Goal: Transaction & Acquisition: Purchase product/service

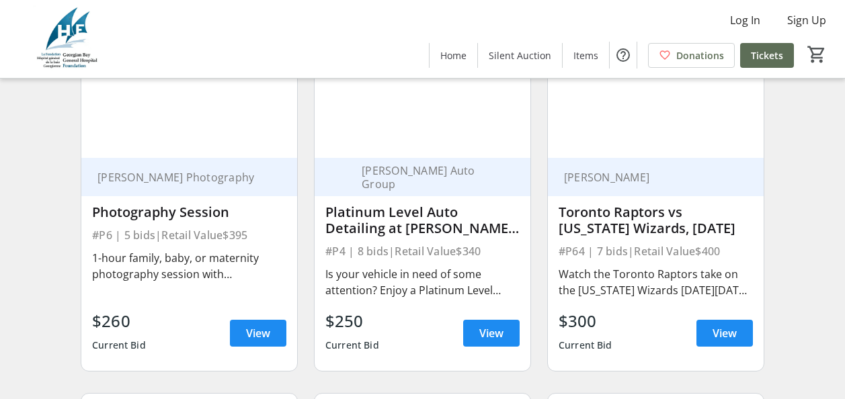
scroll to position [1344, 0]
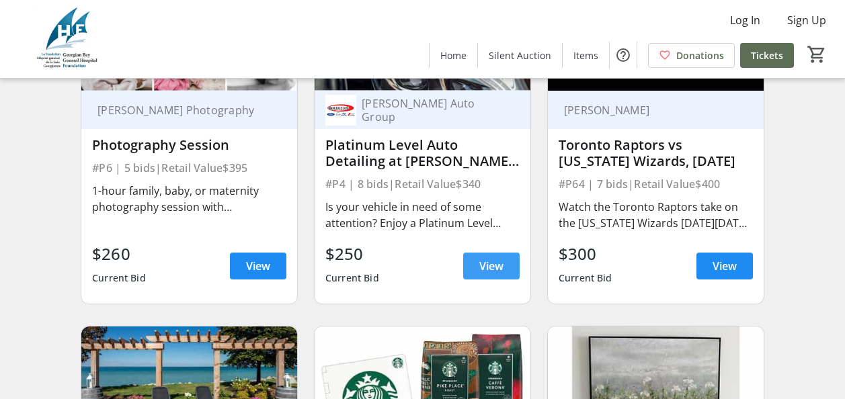
click at [486, 273] on span "View" at bounding box center [491, 266] width 24 height 16
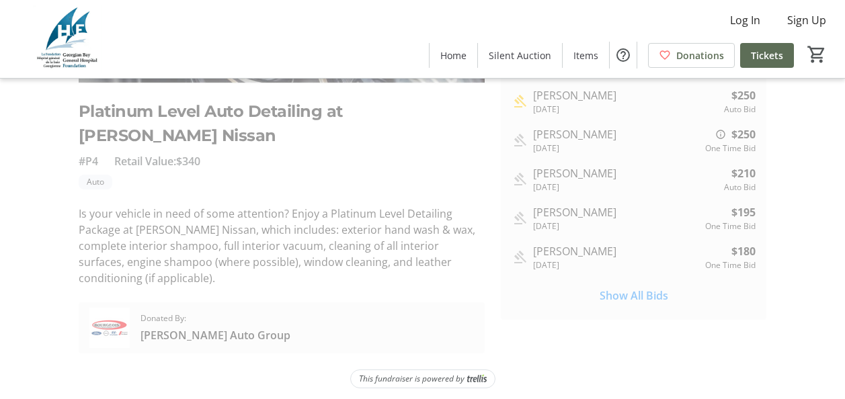
scroll to position [278, 0]
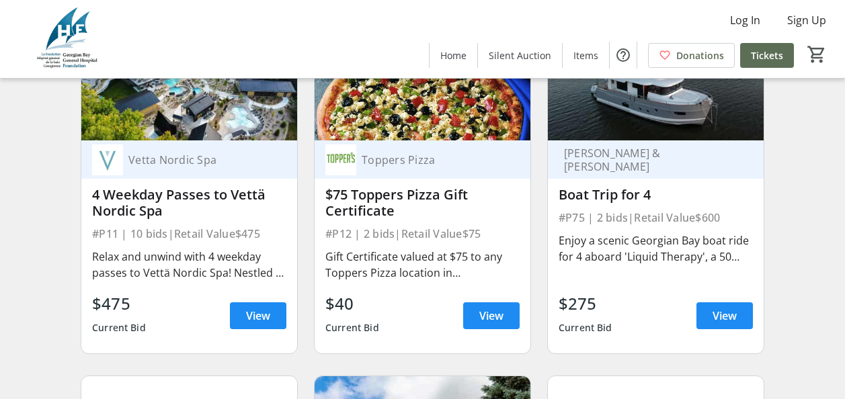
scroll to position [2018, 0]
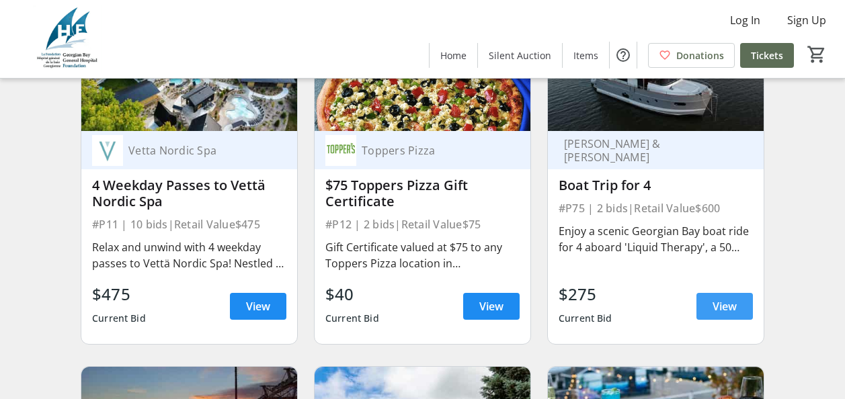
click at [728, 314] on span "View" at bounding box center [724, 306] width 24 height 16
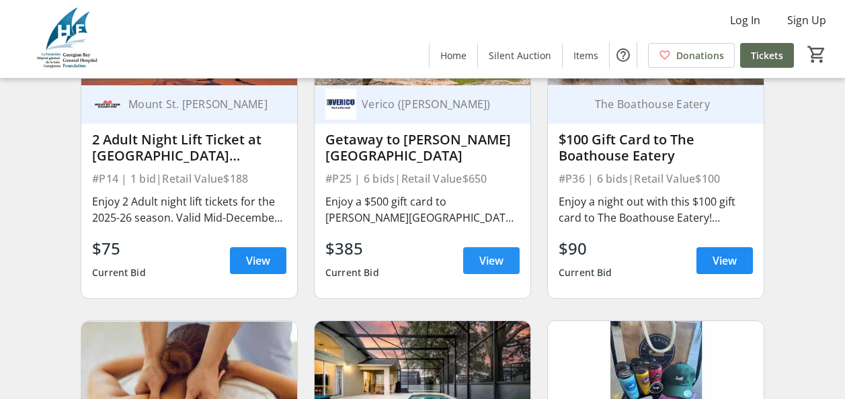
scroll to position [2421, 0]
click at [725, 268] on span "View" at bounding box center [724, 261] width 24 height 16
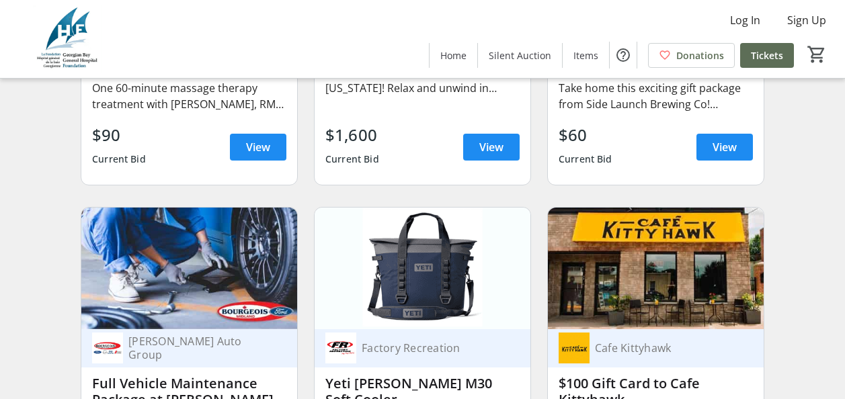
scroll to position [2824, 0]
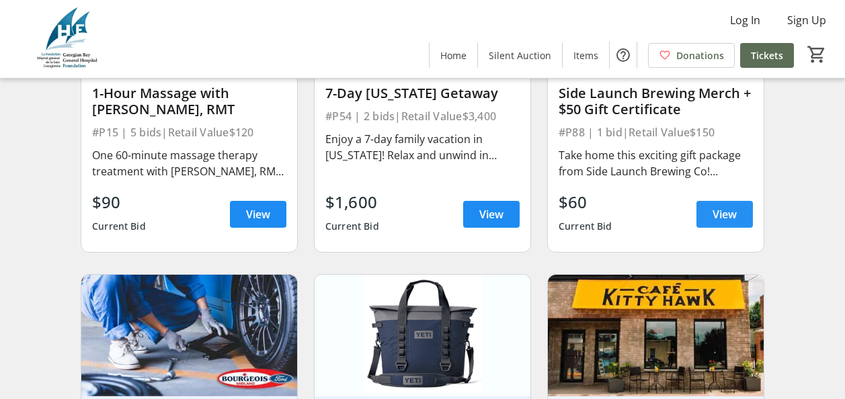
click at [727, 219] on span "View" at bounding box center [724, 214] width 24 height 16
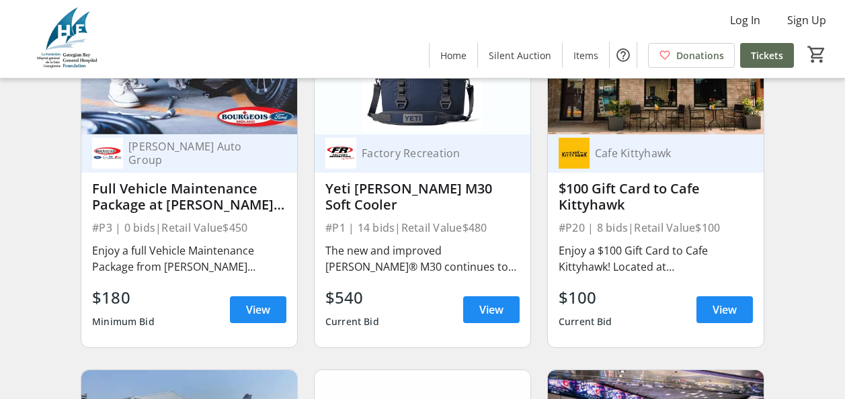
scroll to position [3093, 0]
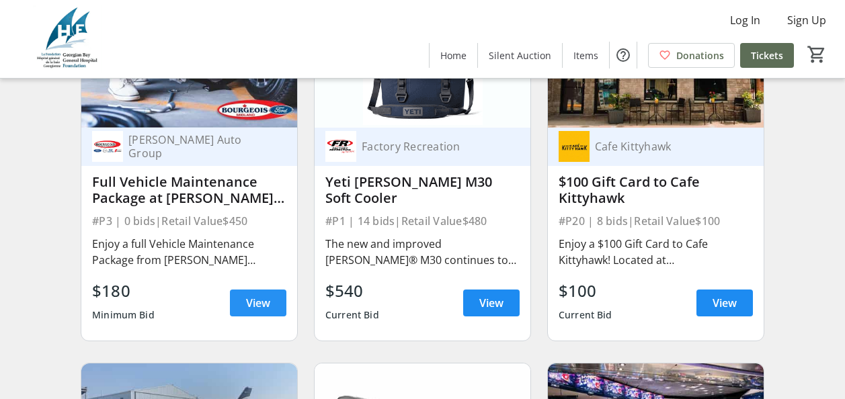
click at [257, 310] on span "View" at bounding box center [258, 303] width 24 height 16
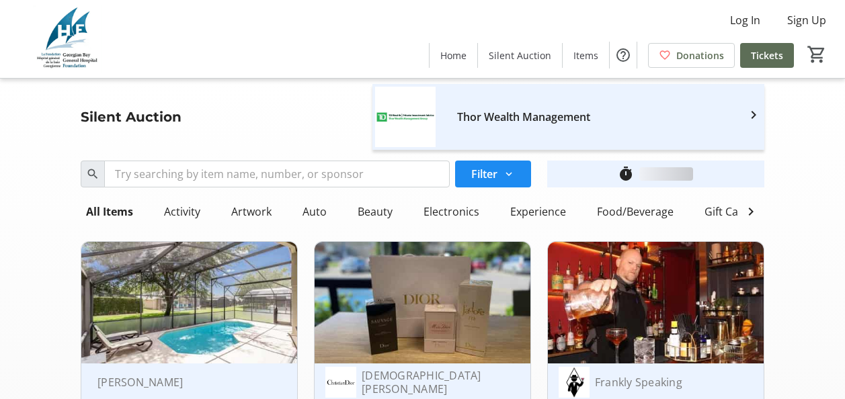
scroll to position [3093, 0]
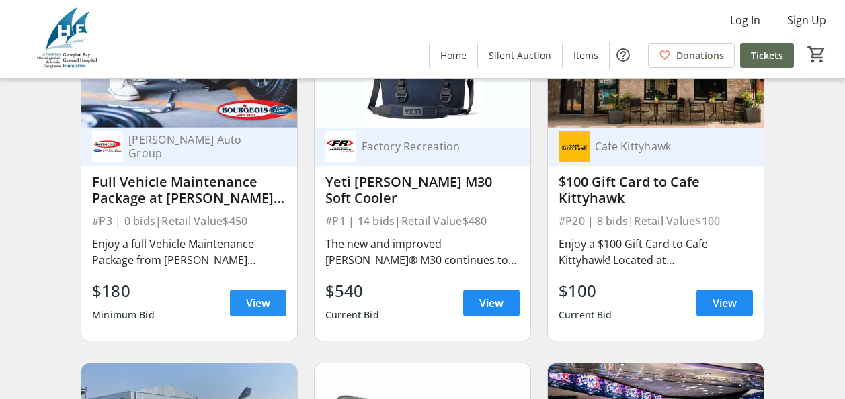
click at [258, 302] on span at bounding box center [258, 303] width 56 height 32
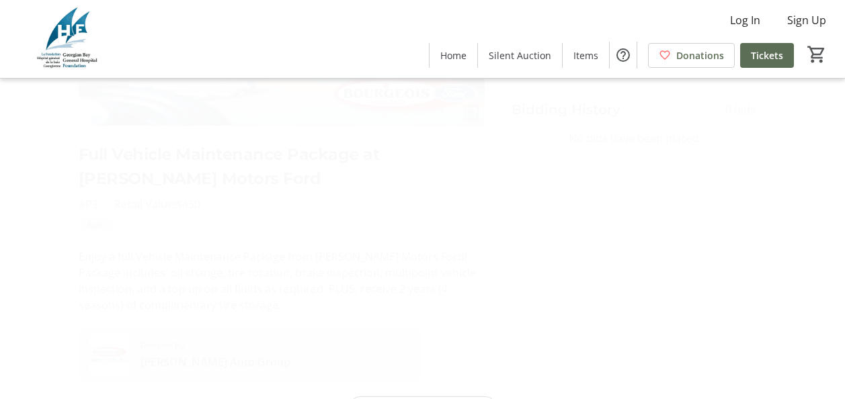
scroll to position [261, 0]
click at [476, 273] on p "Enjoy a full Vehicle Maintenance Package from [PERSON_NAME] Motors Ford! Packag…" at bounding box center [282, 248] width 407 height 65
click at [231, 273] on p "Enjoy a full Vehicle Maintenance Package from [PERSON_NAME] Motors Ford! Packag…" at bounding box center [282, 248] width 407 height 65
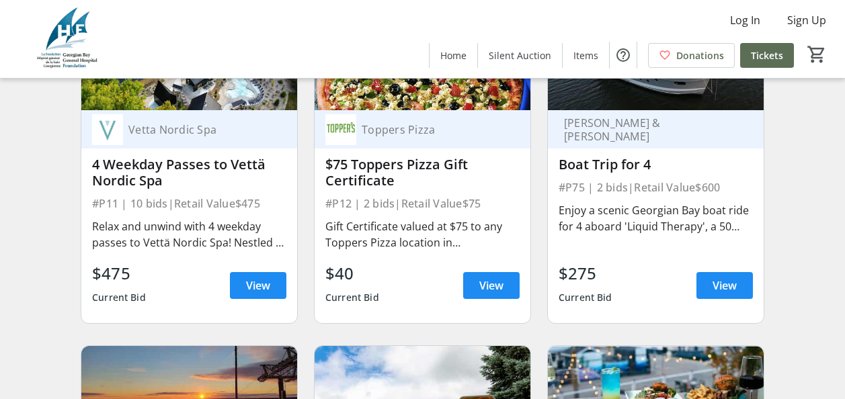
scroll to position [2085, 0]
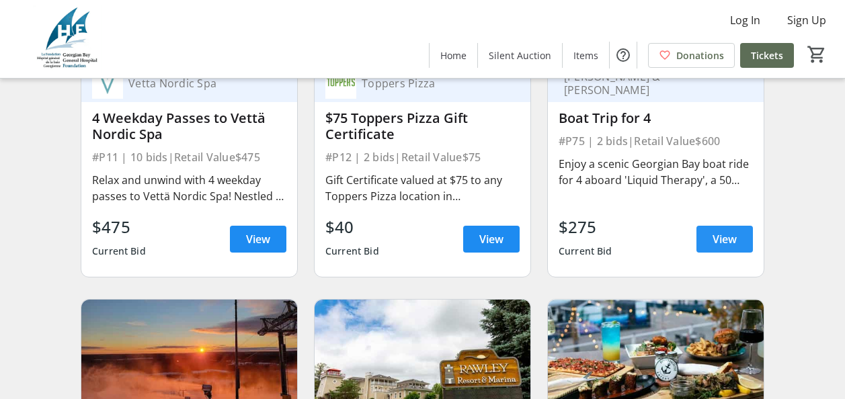
click at [724, 235] on span at bounding box center [724, 239] width 56 height 32
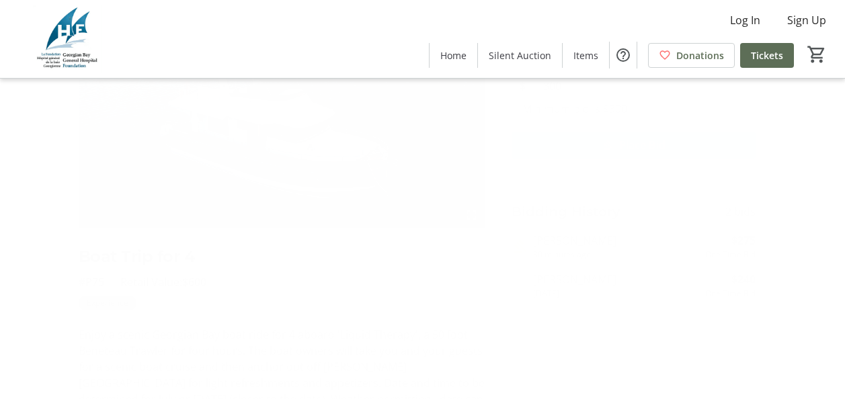
scroll to position [1, 0]
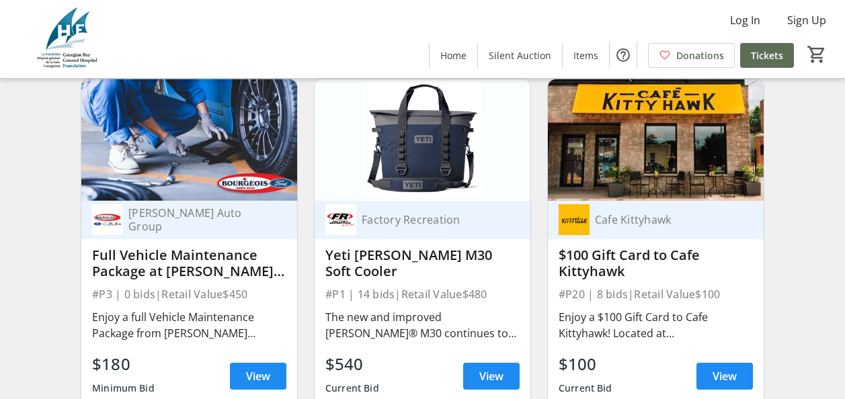
scroll to position [3093, 0]
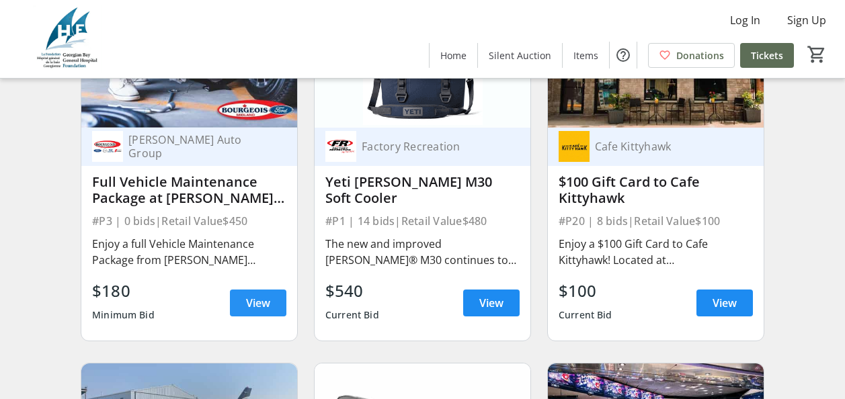
click at [271, 311] on span at bounding box center [258, 303] width 56 height 32
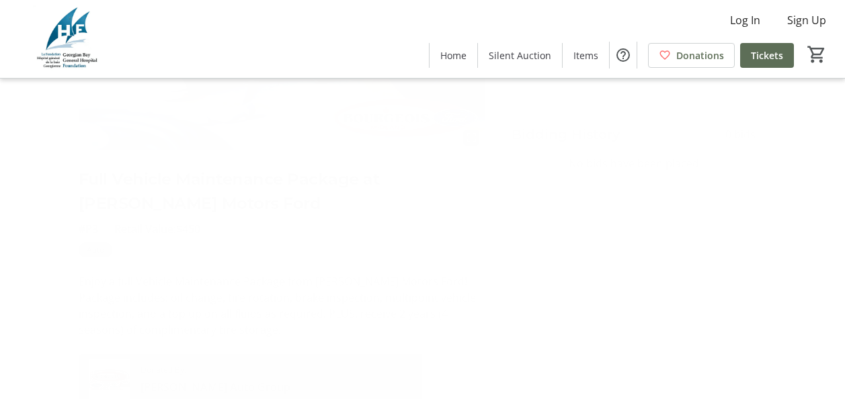
scroll to position [261, 0]
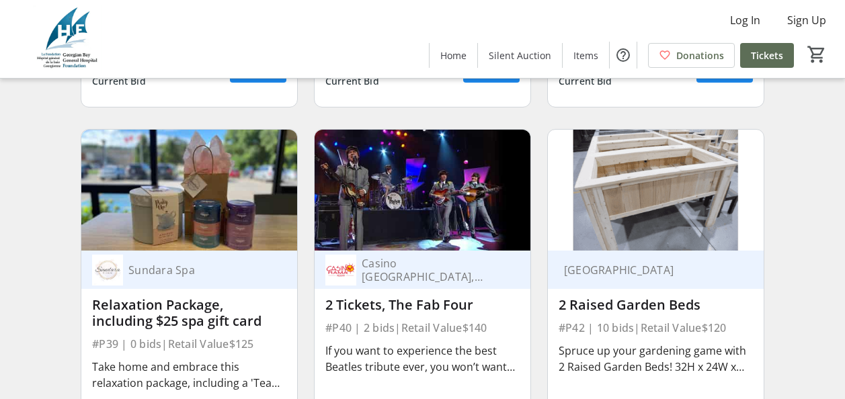
scroll to position [6251, 0]
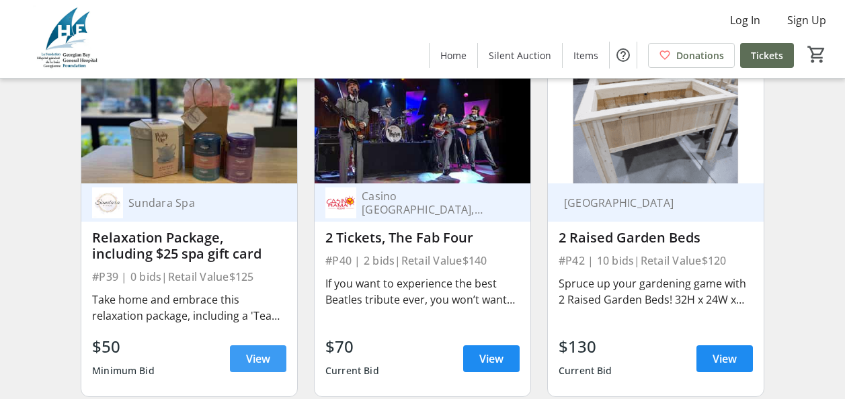
click at [271, 368] on span at bounding box center [258, 359] width 56 height 32
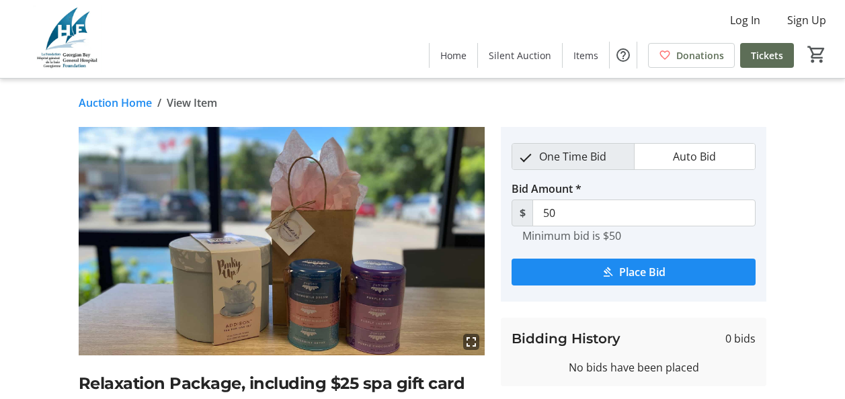
scroll to position [6251, 0]
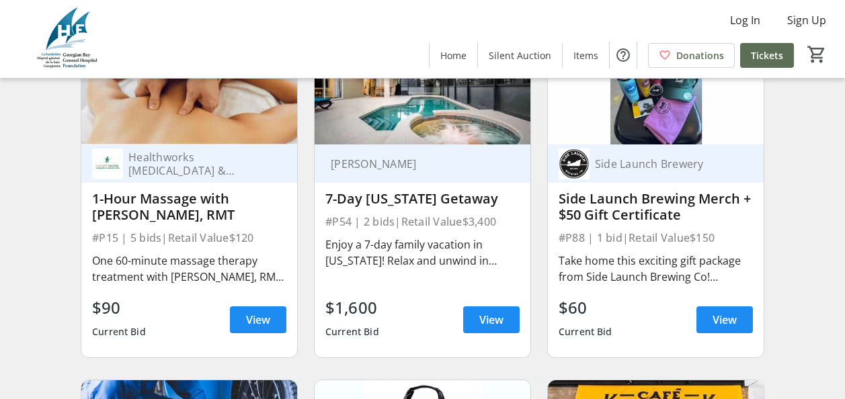
scroll to position [2755, 0]
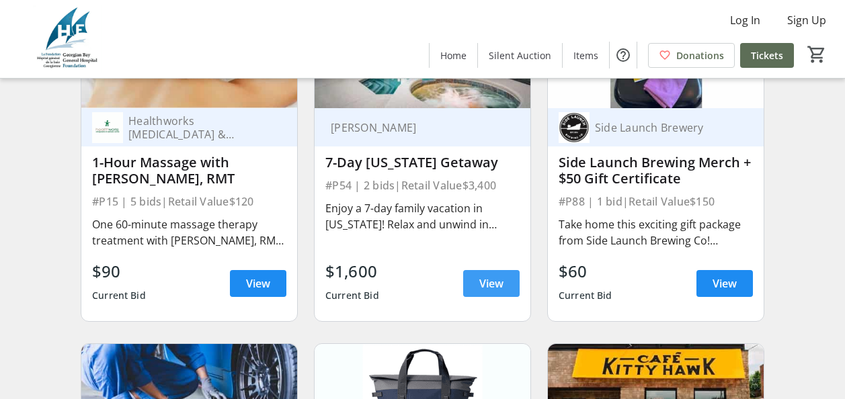
click at [487, 283] on span at bounding box center [491, 283] width 56 height 32
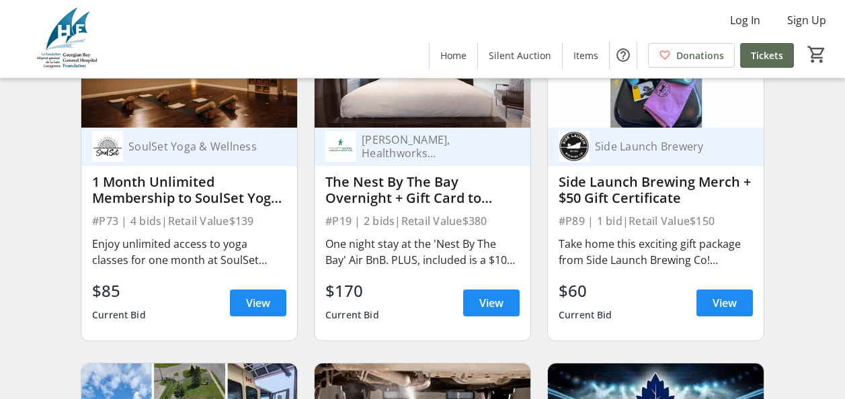
scroll to position [4502, 0]
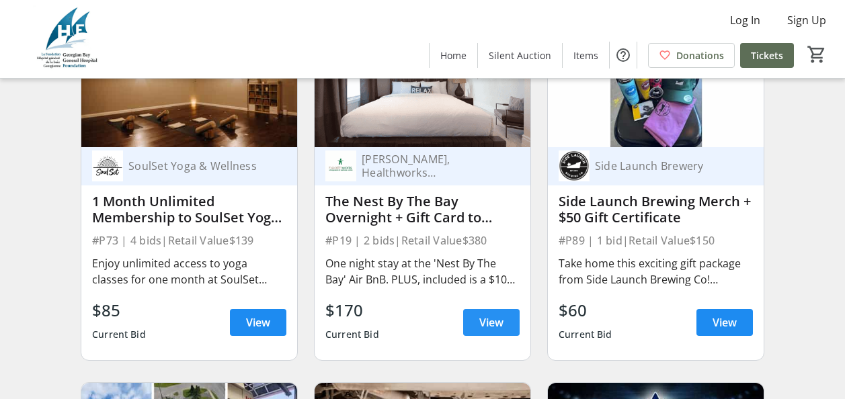
click at [493, 331] on span "View" at bounding box center [491, 322] width 24 height 16
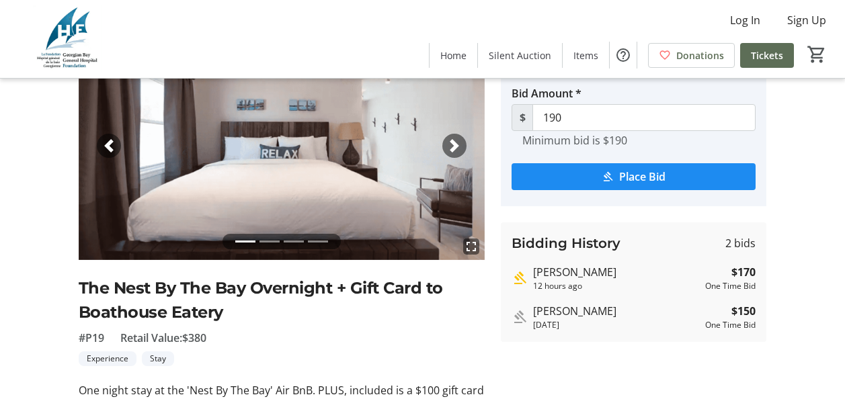
scroll to position [134, 0]
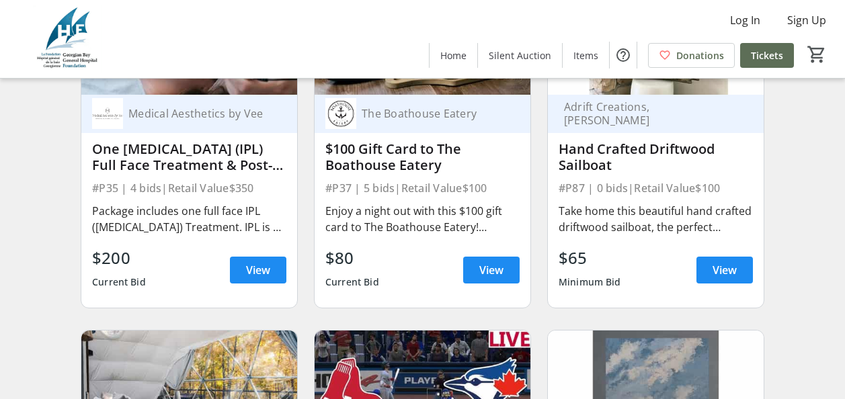
scroll to position [5241, 0]
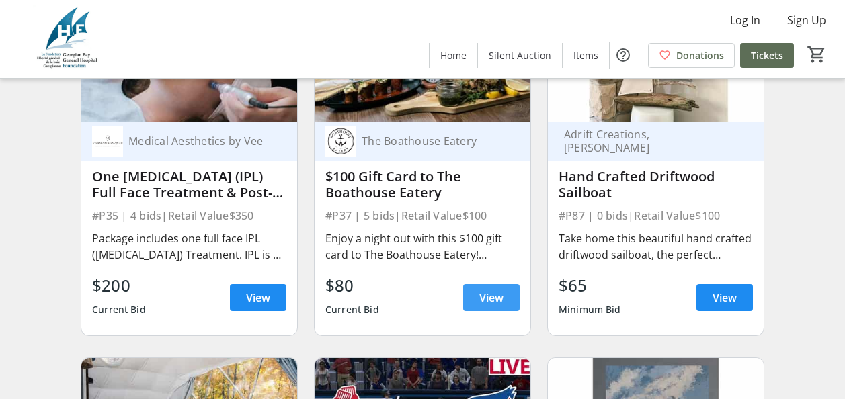
click at [487, 306] on span "View" at bounding box center [491, 298] width 24 height 16
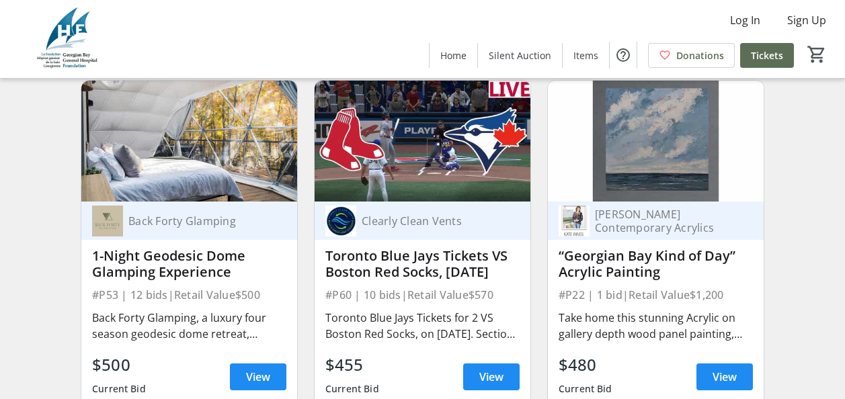
scroll to position [5577, 0]
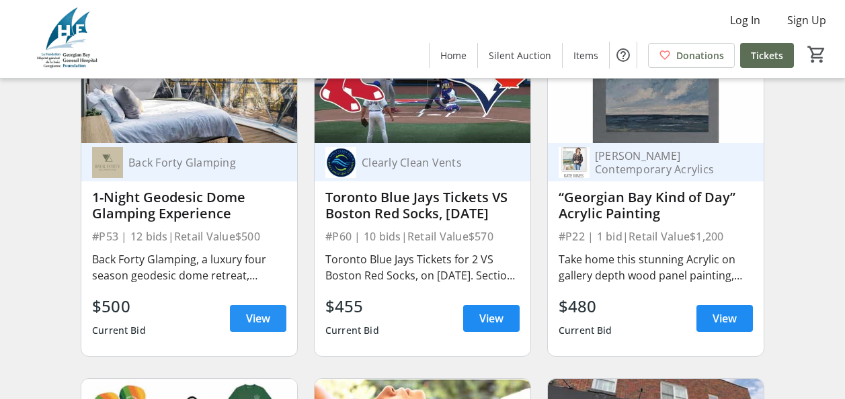
click at [267, 325] on span "View" at bounding box center [258, 318] width 24 height 16
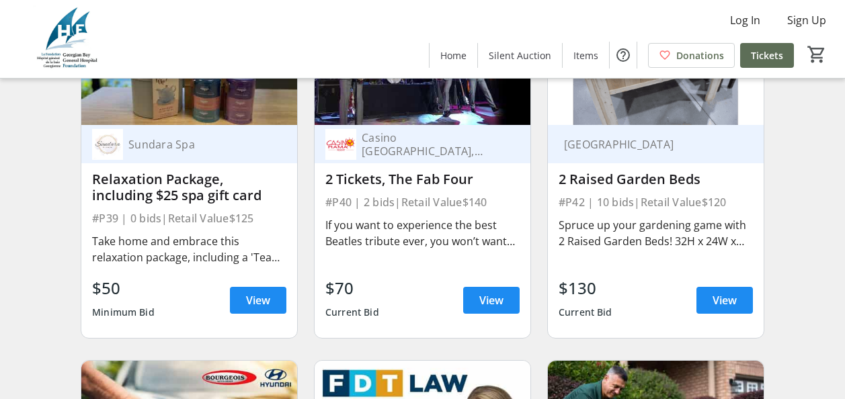
scroll to position [6317, 0]
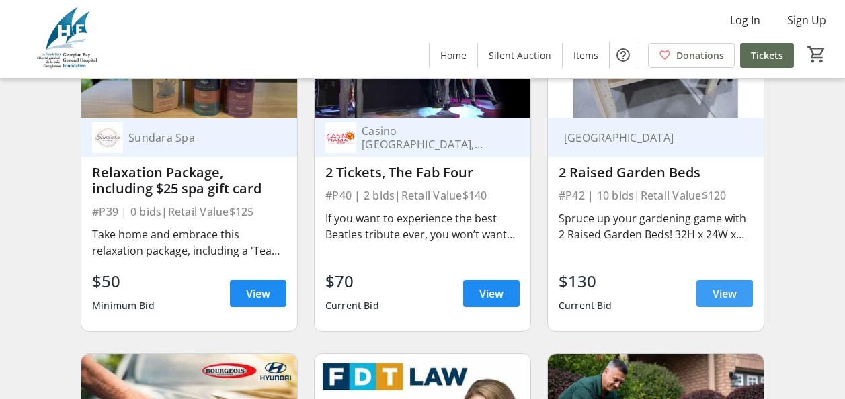
click at [732, 302] on span "View" at bounding box center [724, 294] width 24 height 16
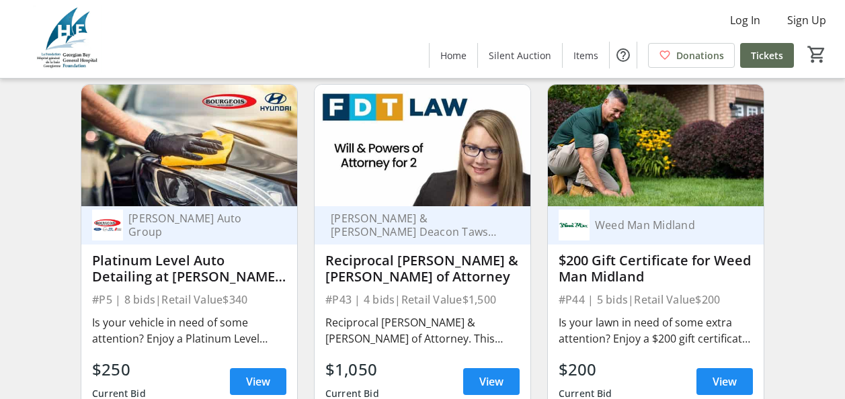
scroll to position [6585, 0]
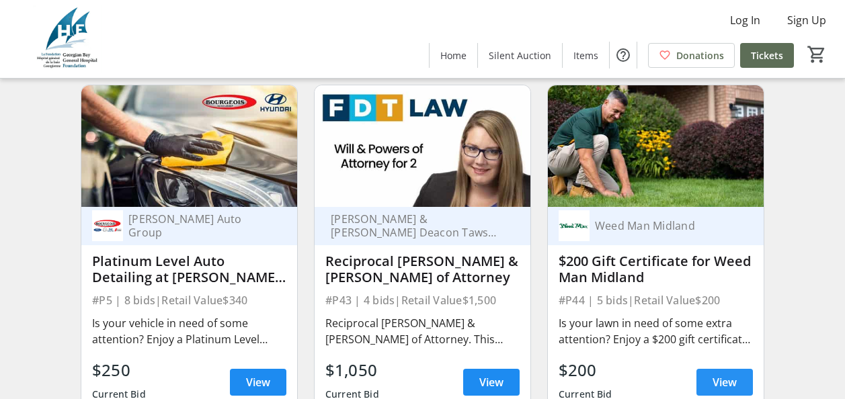
click at [728, 386] on span "View" at bounding box center [724, 382] width 24 height 16
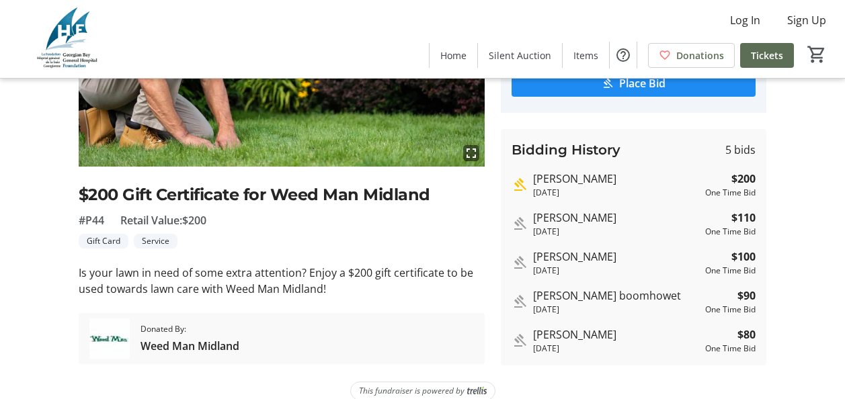
scroll to position [202, 0]
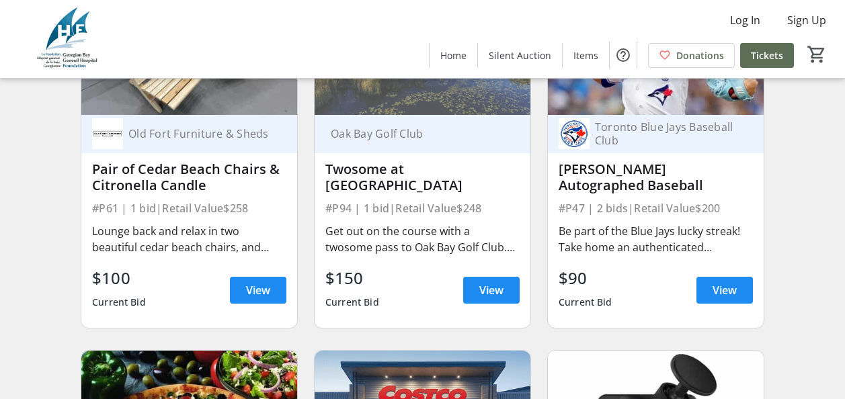
scroll to position [7325, 0]
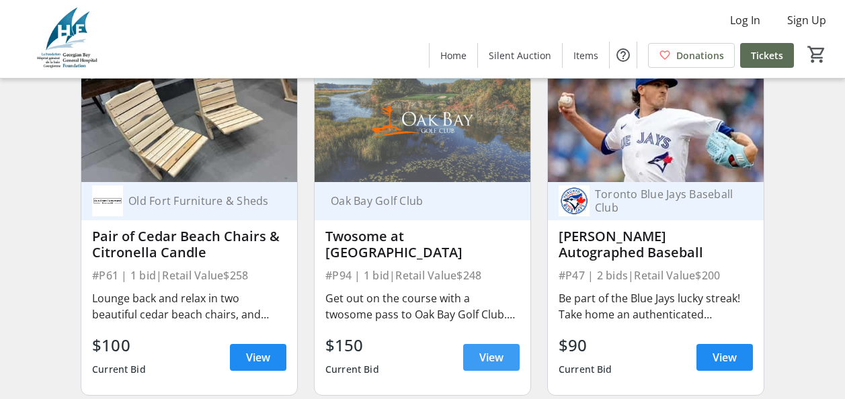
click at [492, 364] on span "View" at bounding box center [491, 357] width 24 height 16
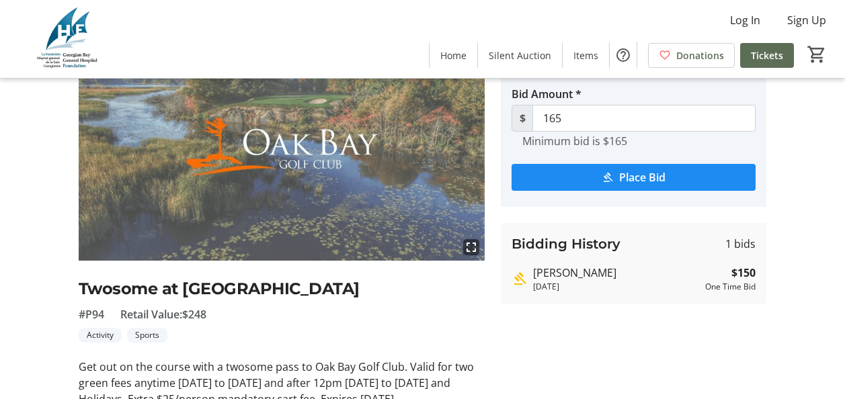
scroll to position [67, 0]
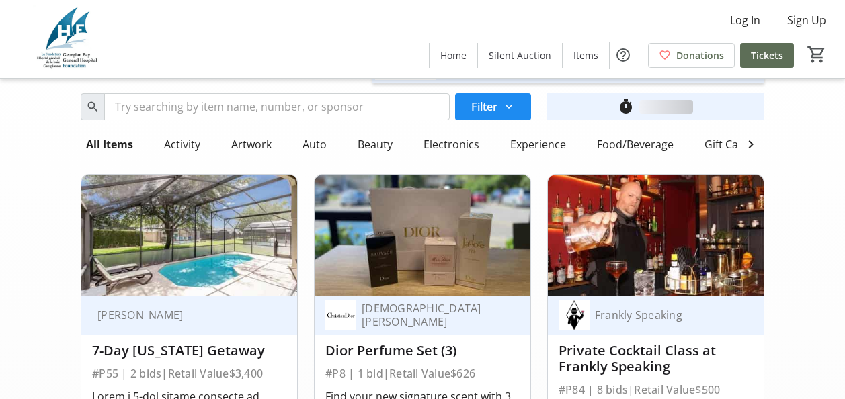
scroll to position [7325, 0]
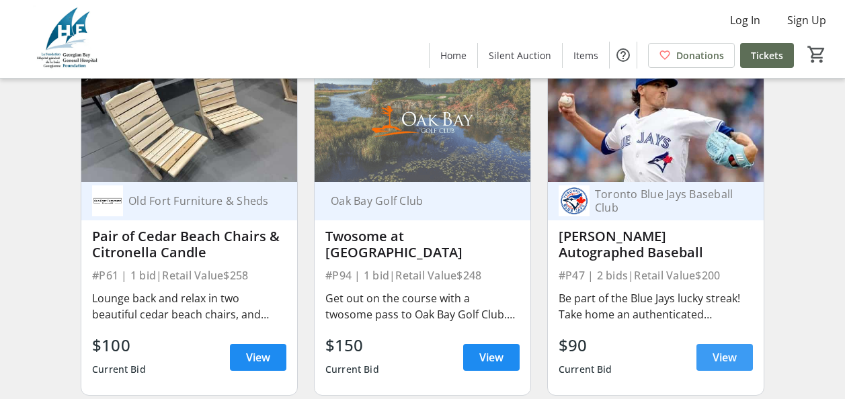
click at [723, 366] on span "View" at bounding box center [724, 357] width 24 height 16
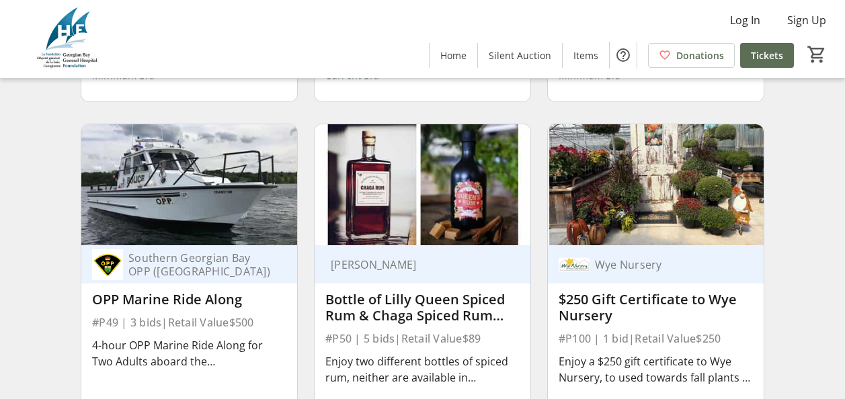
scroll to position [8400, 0]
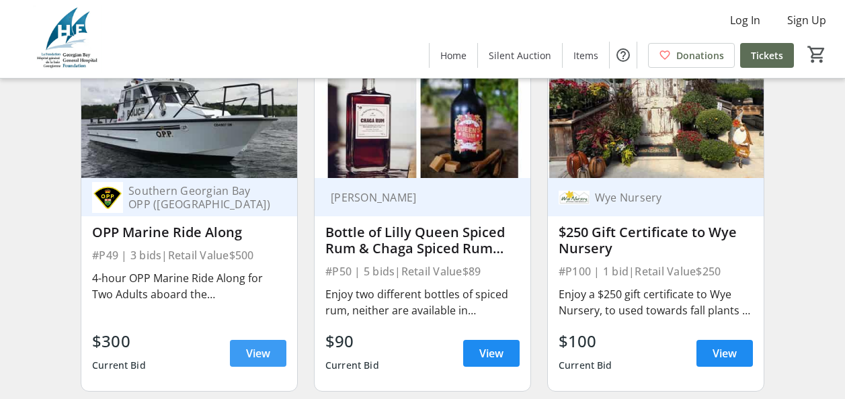
click at [263, 360] on span "View" at bounding box center [258, 353] width 24 height 16
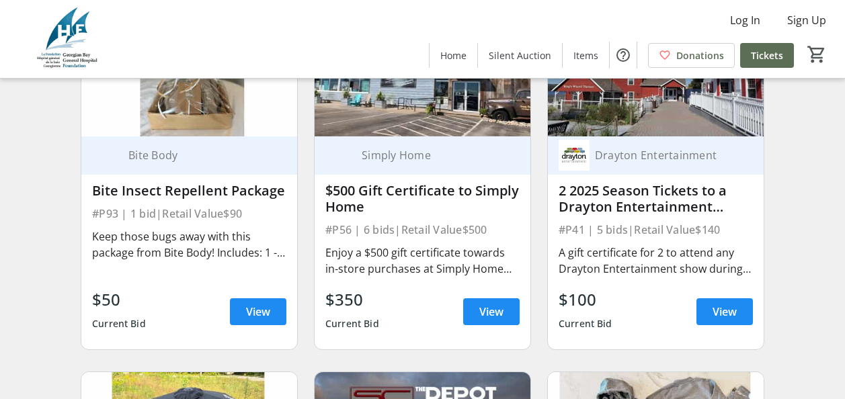
scroll to position [8803, 0]
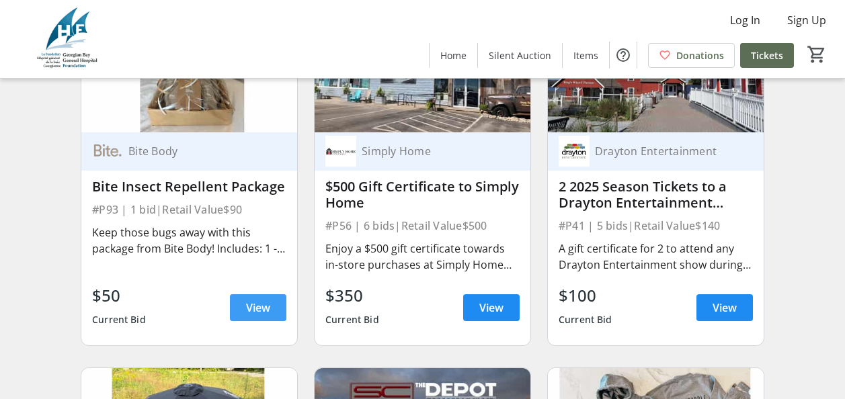
click at [269, 316] on span "View" at bounding box center [258, 308] width 24 height 16
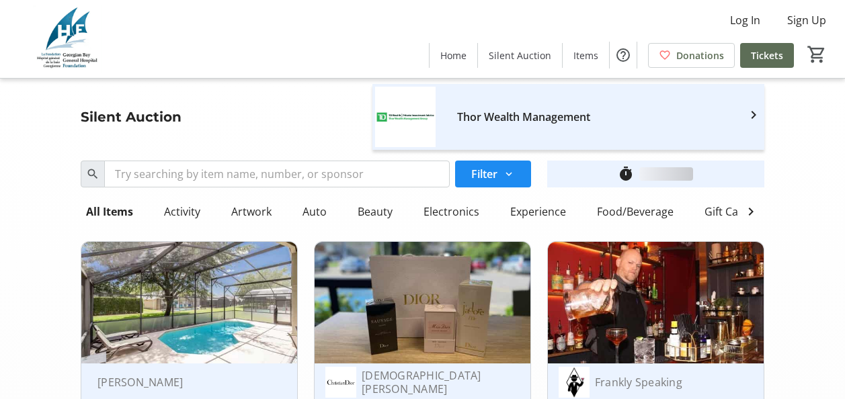
scroll to position [8803, 0]
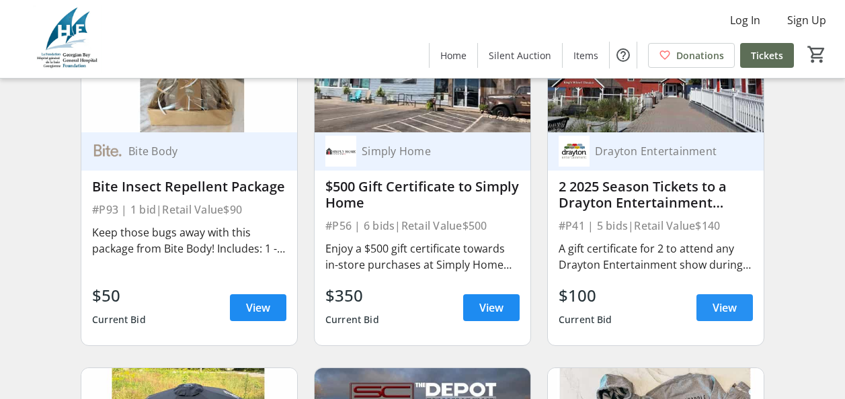
click at [736, 310] on span at bounding box center [724, 308] width 56 height 32
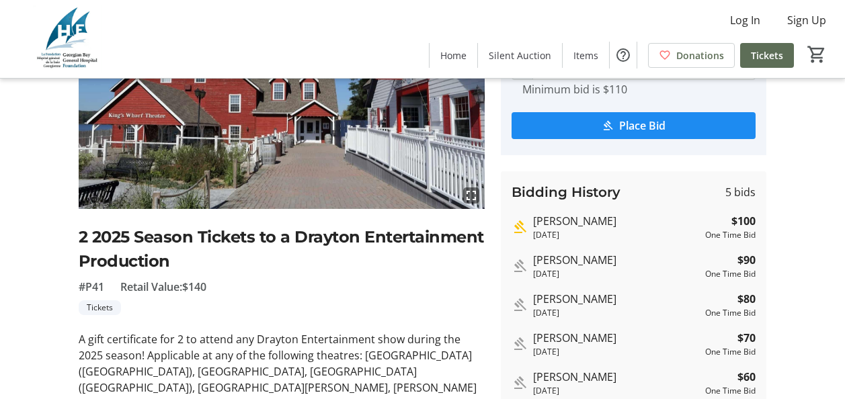
scroll to position [134, 0]
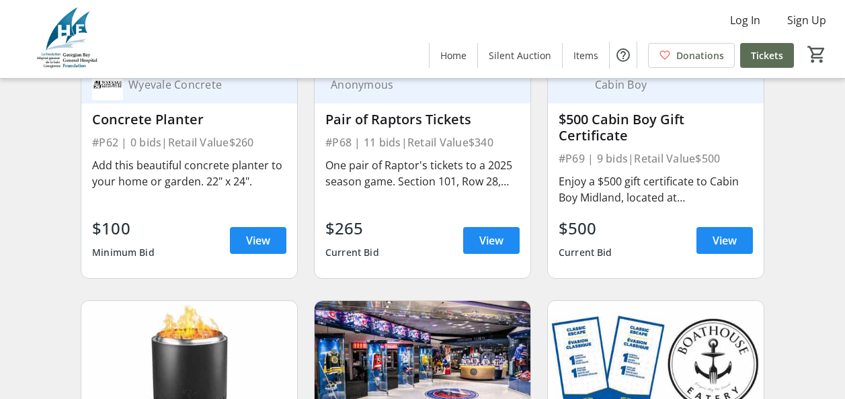
scroll to position [9945, 0]
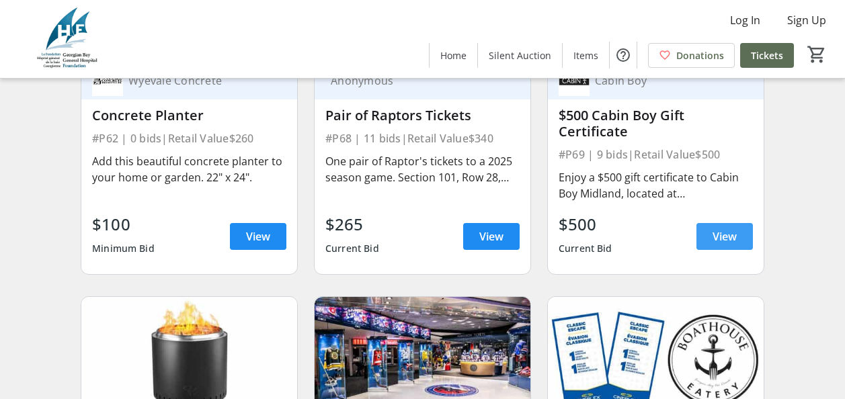
click at [727, 240] on span "View" at bounding box center [724, 236] width 24 height 16
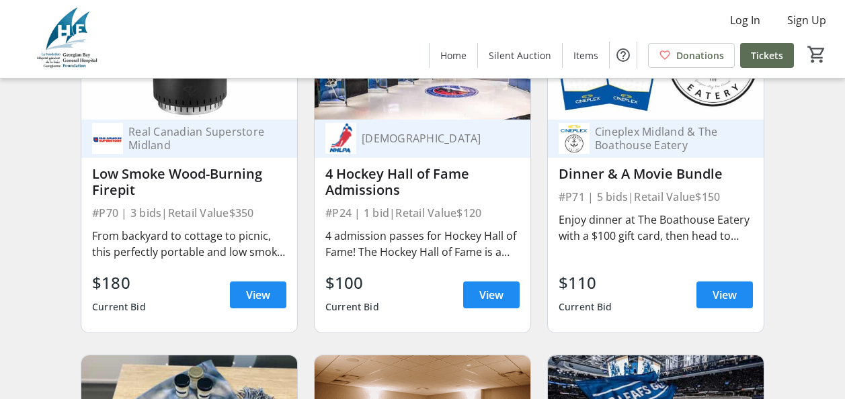
scroll to position [10281, 0]
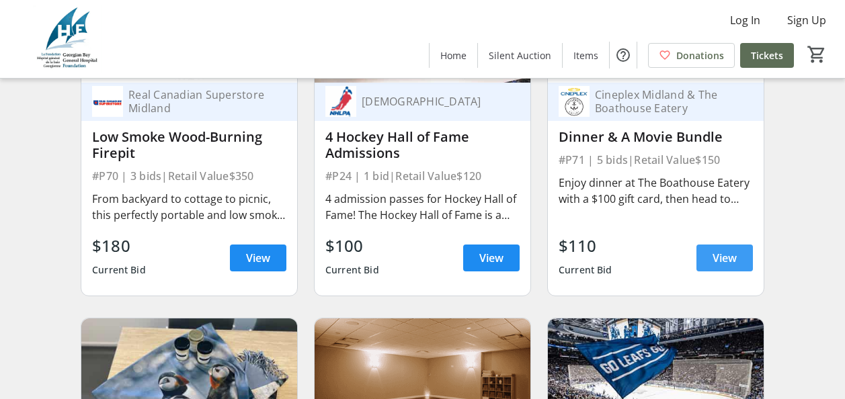
click at [726, 262] on span "View" at bounding box center [724, 258] width 24 height 16
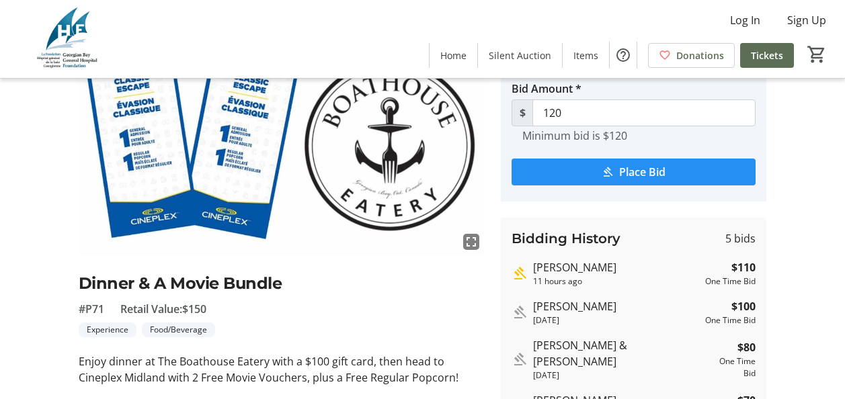
scroll to position [202, 0]
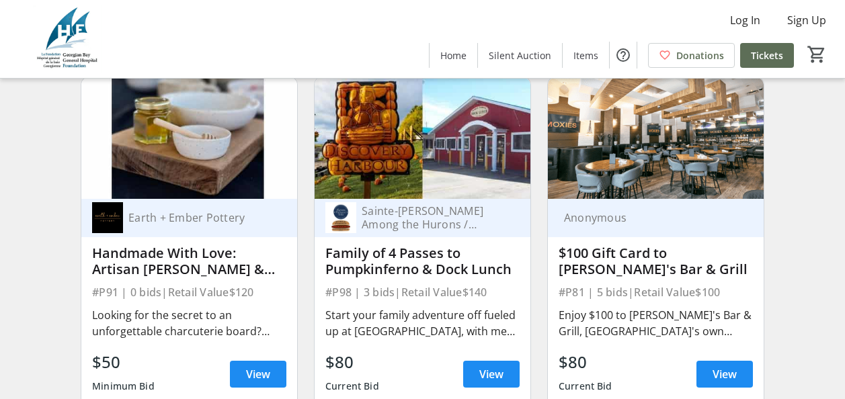
scroll to position [10886, 0]
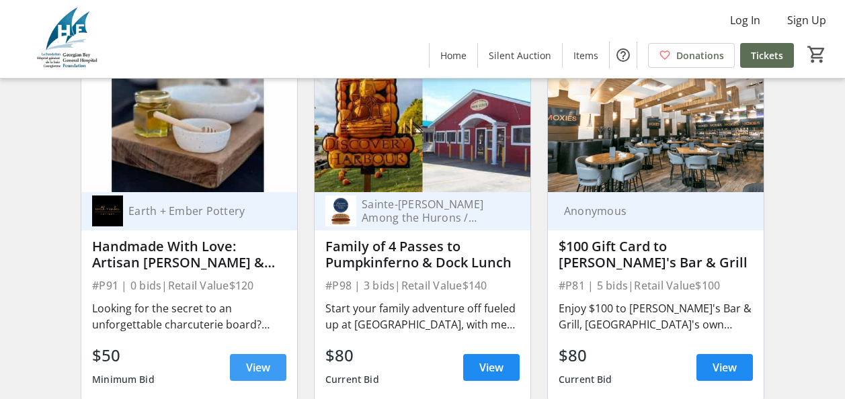
click at [259, 376] on span "View" at bounding box center [258, 368] width 24 height 16
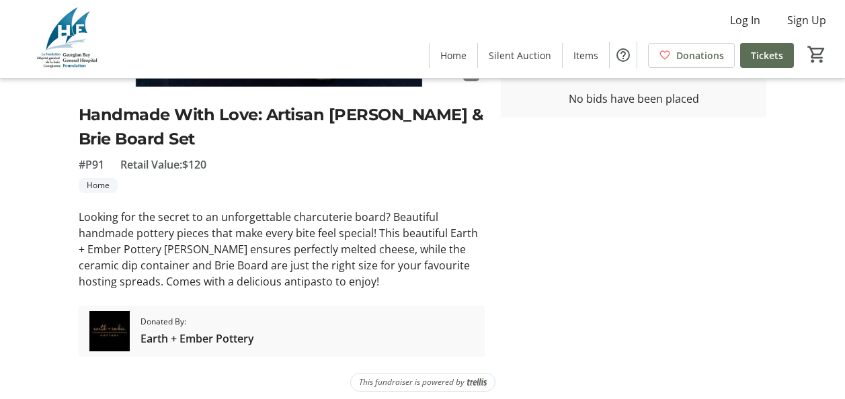
scroll to position [278, 0]
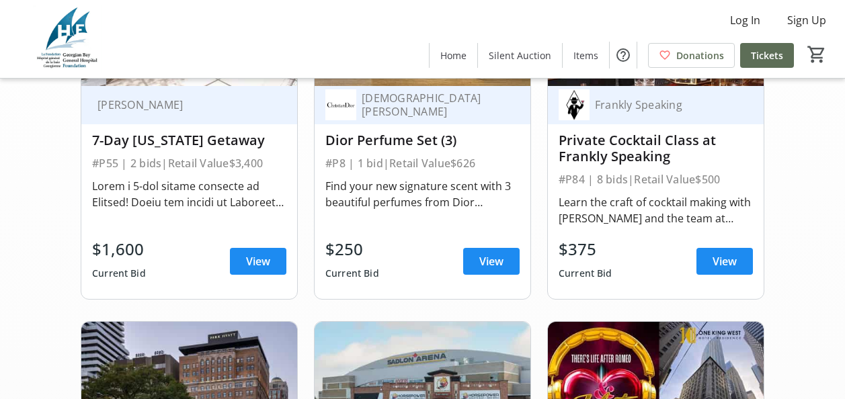
scroll to position [10886, 0]
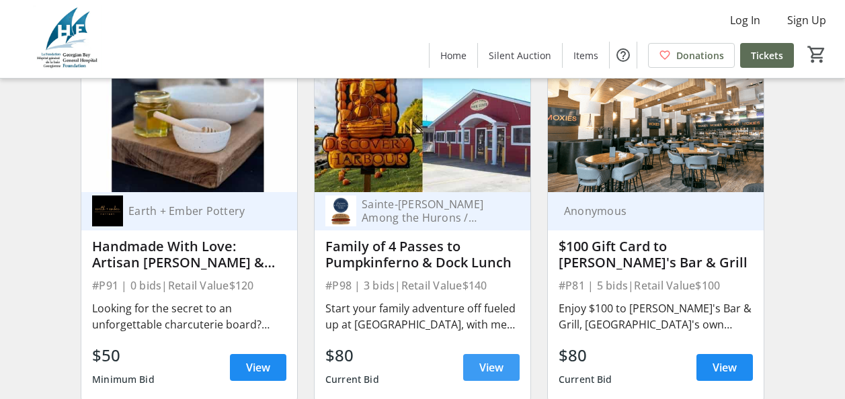
click at [499, 374] on span "View" at bounding box center [491, 368] width 24 height 16
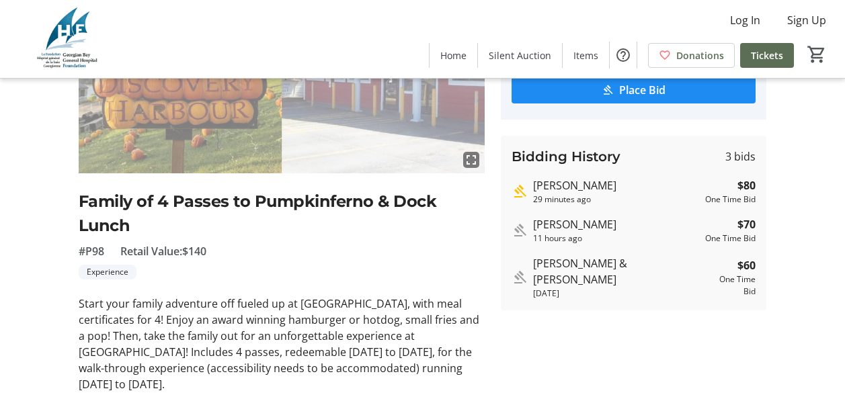
scroll to position [202, 0]
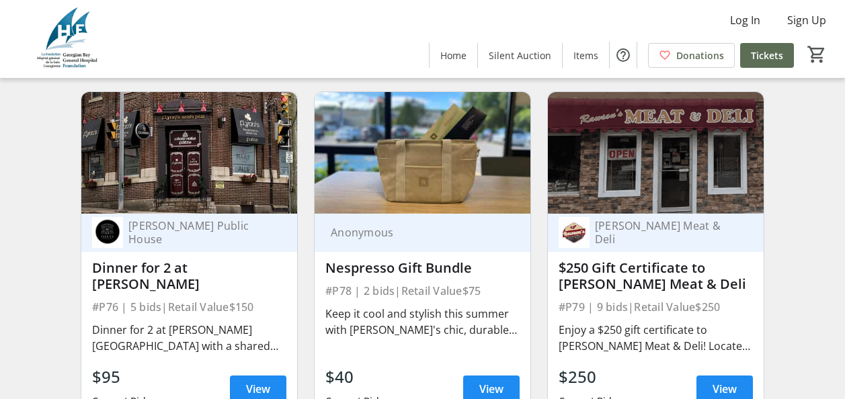
scroll to position [11289, 0]
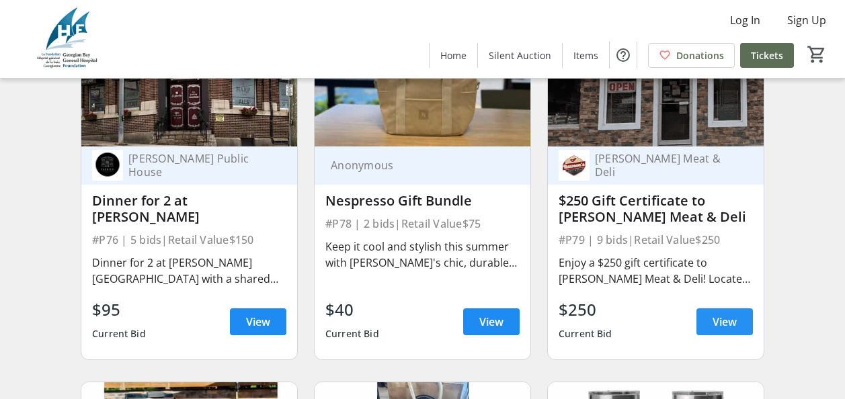
click at [736, 330] on span "View" at bounding box center [724, 322] width 24 height 16
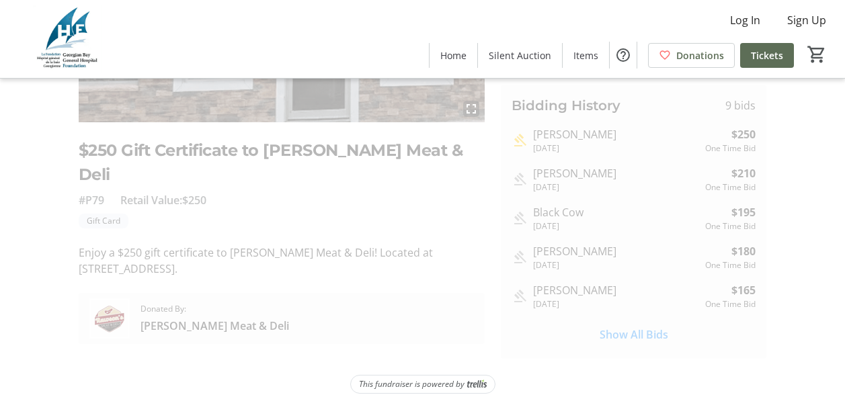
scroll to position [244, 0]
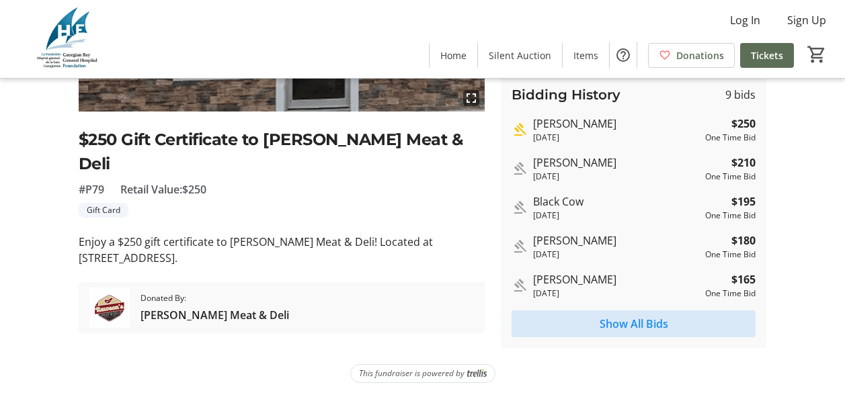
click at [635, 321] on span "Show All Bids" at bounding box center [633, 324] width 69 height 16
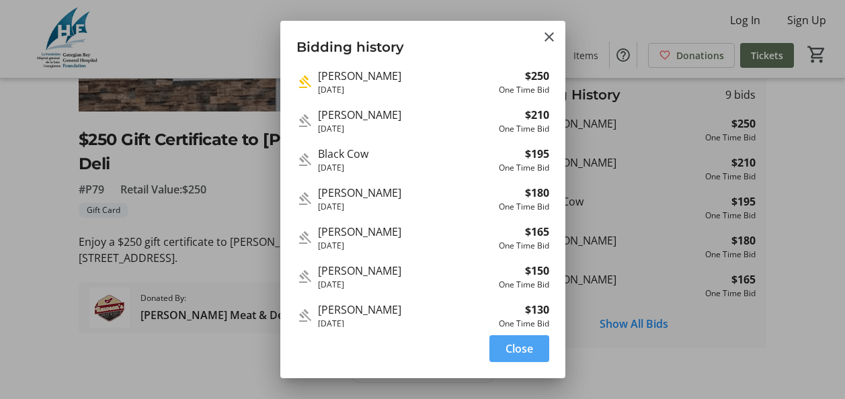
click at [521, 351] on span "Close" at bounding box center [519, 349] width 28 height 16
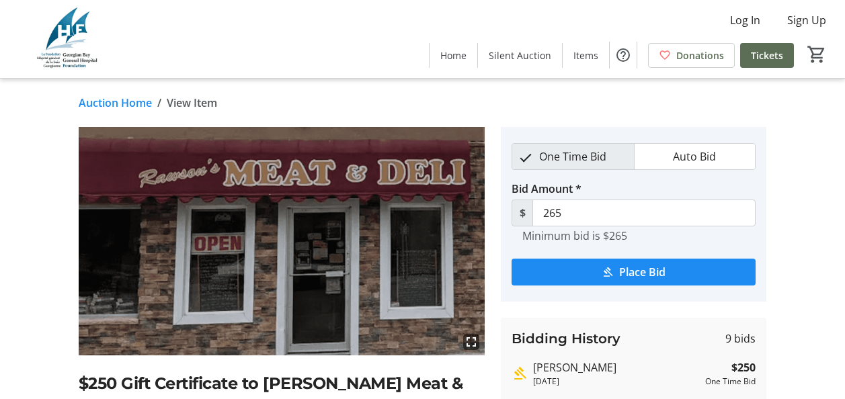
scroll to position [244, 0]
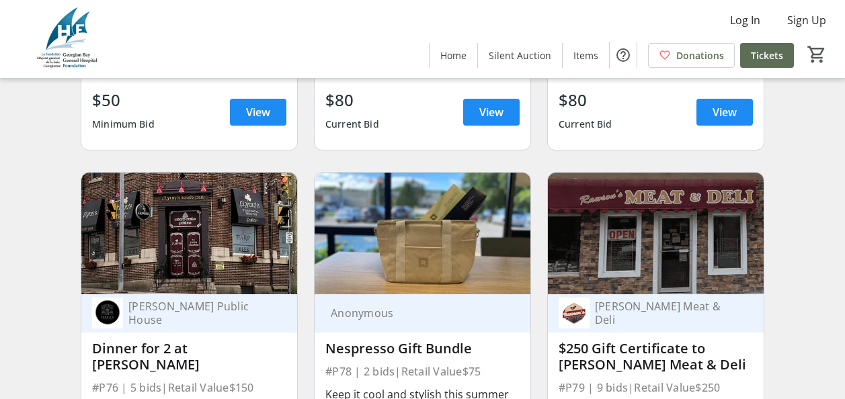
scroll to position [10738, 0]
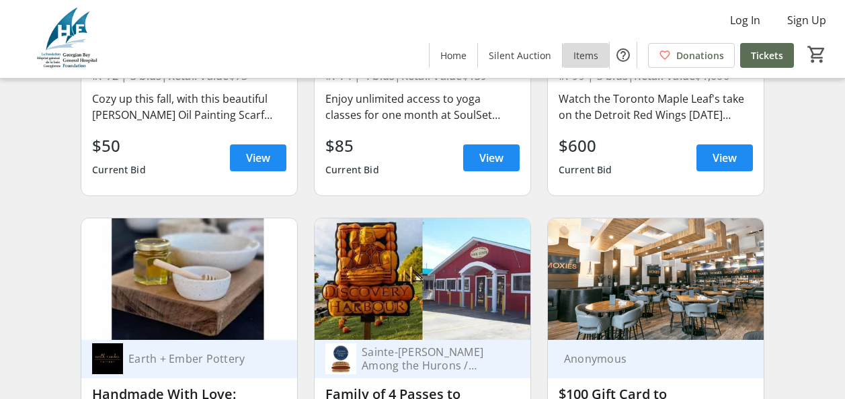
click at [587, 53] on span "Items" at bounding box center [585, 55] width 25 height 14
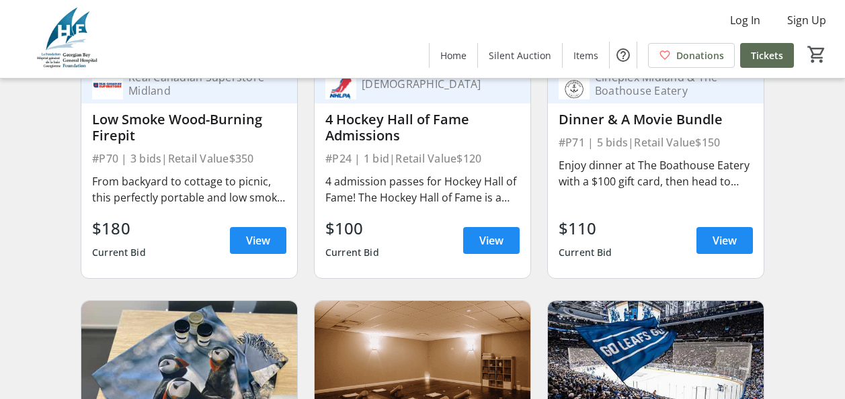
scroll to position [10738, 0]
